Goal: Check status: Check status

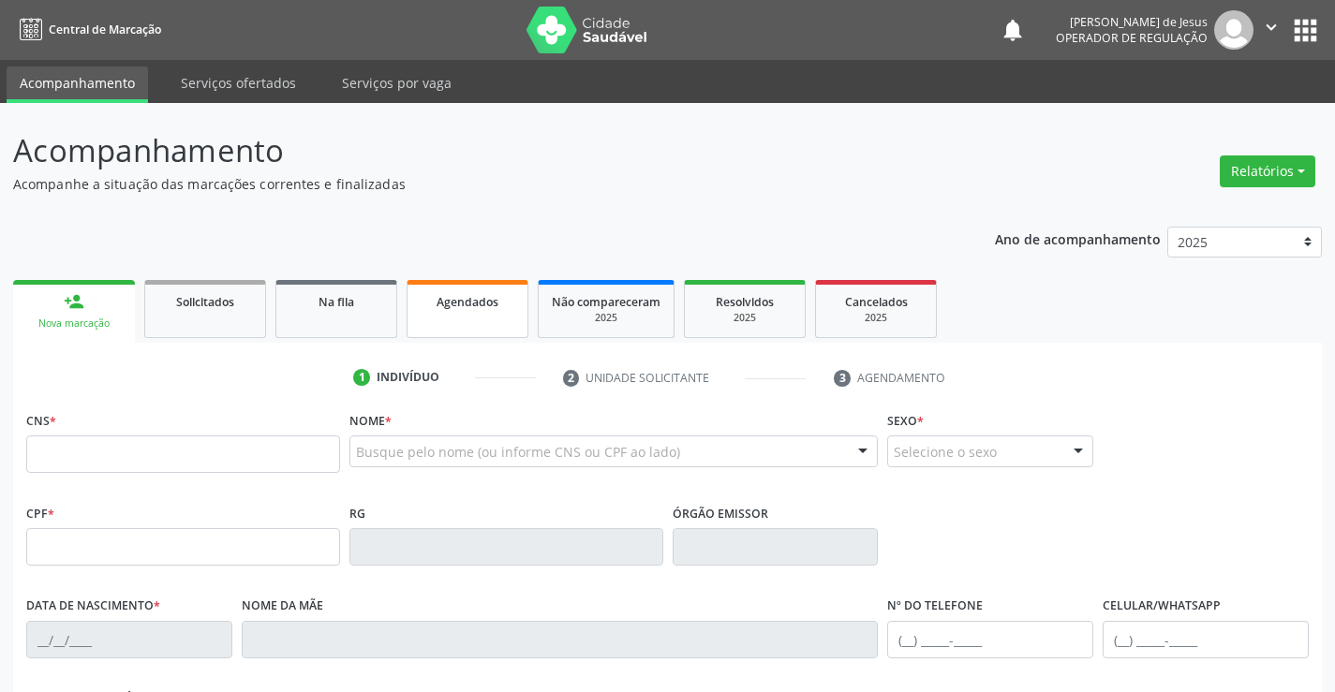
click at [450, 310] on div "Agendados" at bounding box center [468, 301] width 94 height 20
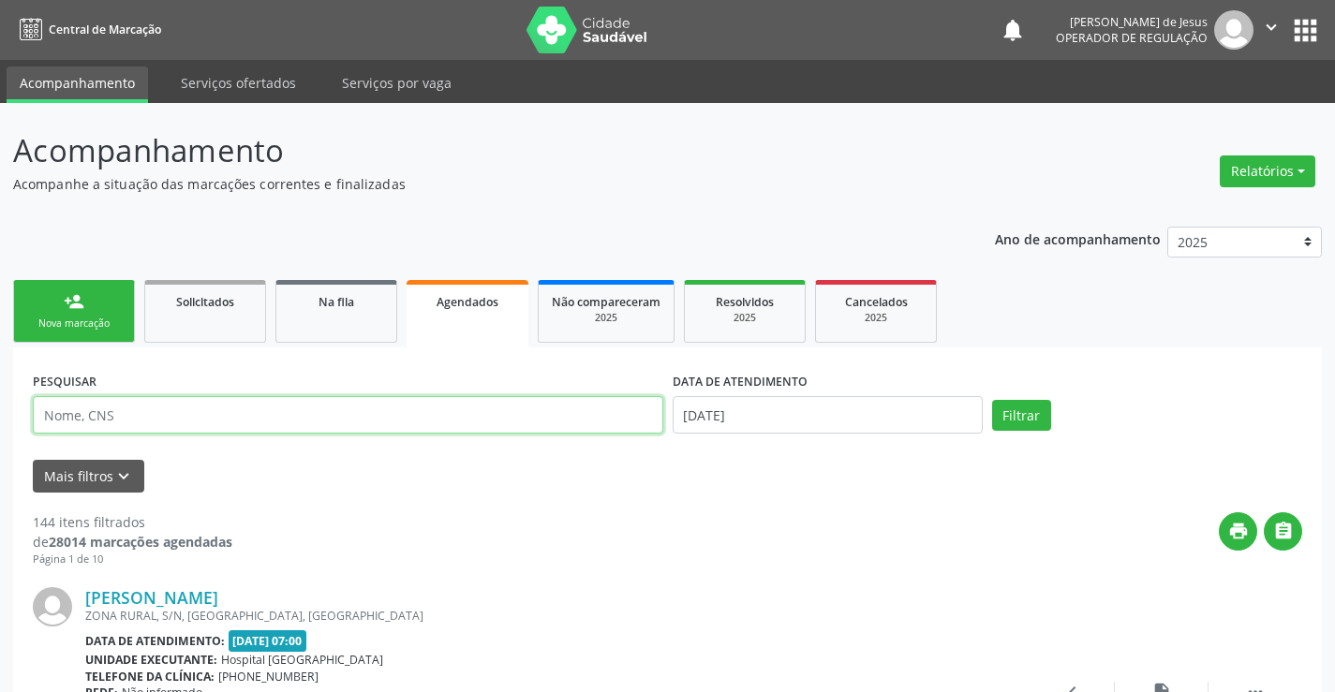
click at [489, 412] on input "text" at bounding box center [348, 414] width 630 height 37
click at [490, 412] on input "text" at bounding box center [348, 414] width 630 height 37
type input "704603195385122"
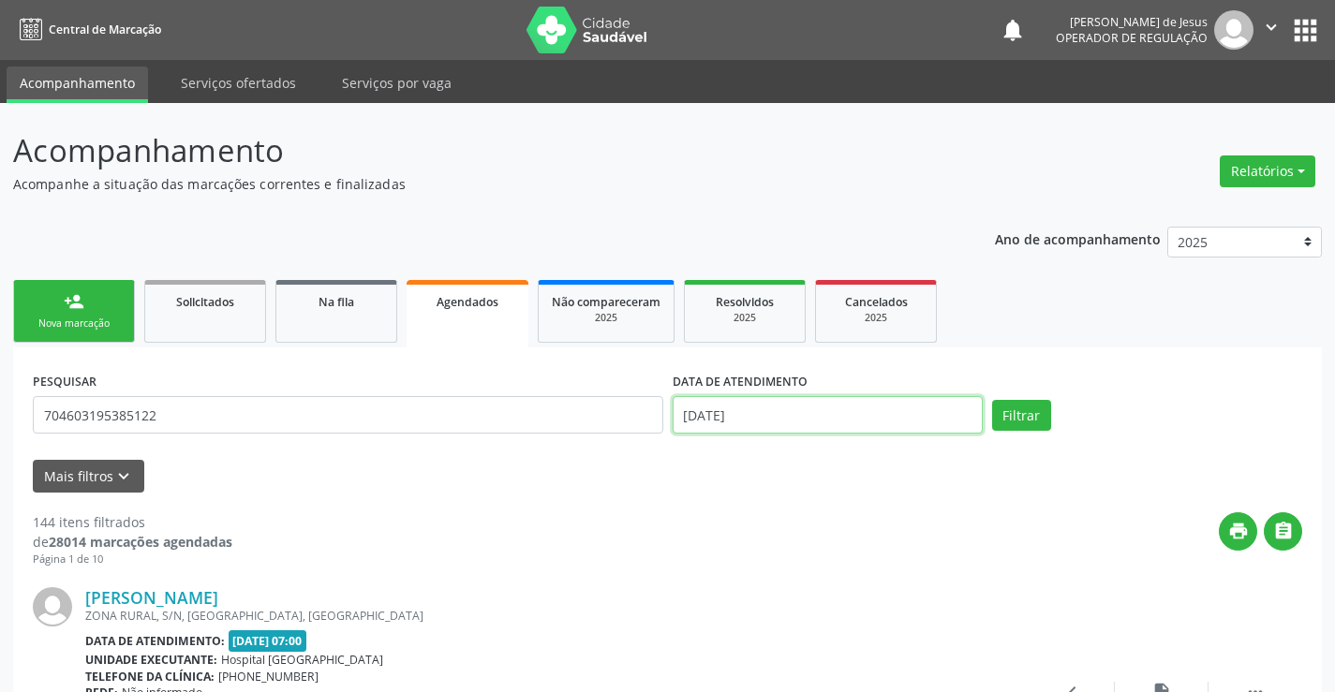
click at [743, 414] on input "[DATE]" at bounding box center [827, 414] width 310 height 37
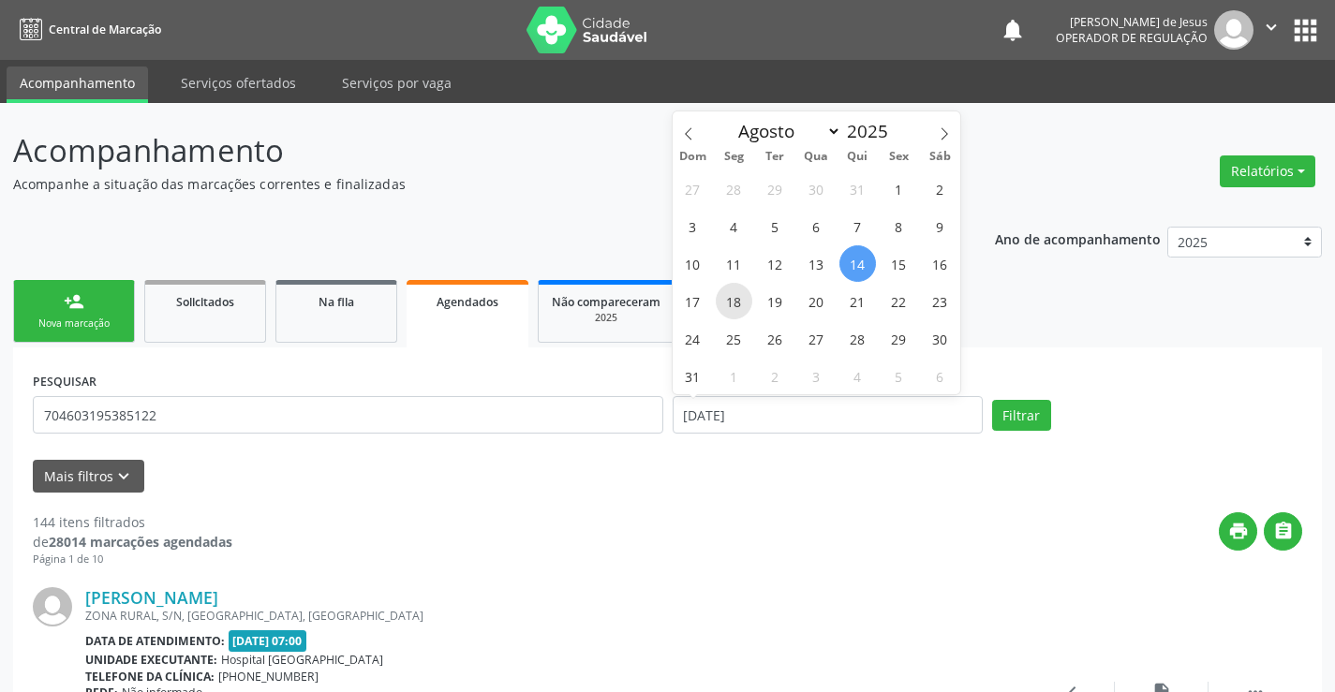
click at [736, 294] on span "18" at bounding box center [734, 301] width 37 height 37
type input "[DATE]"
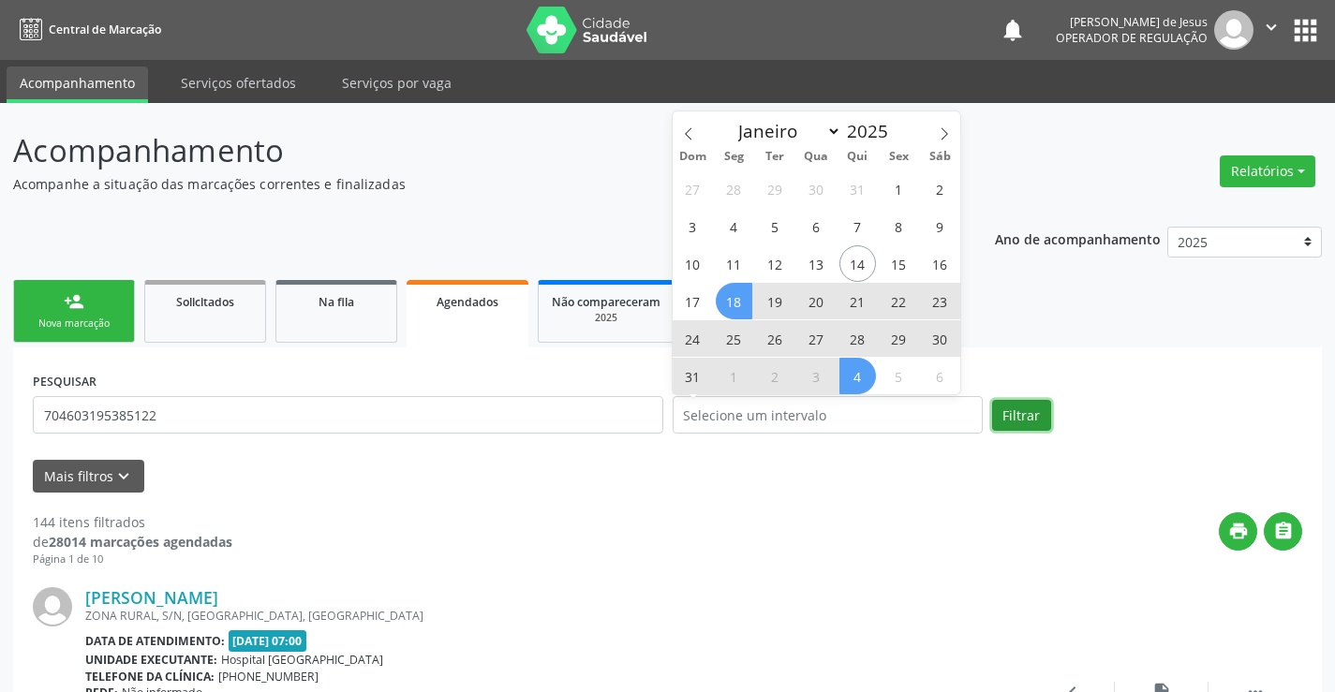
click at [1021, 425] on button "Filtrar" at bounding box center [1021, 416] width 59 height 32
